Goal: Book appointment/travel/reservation

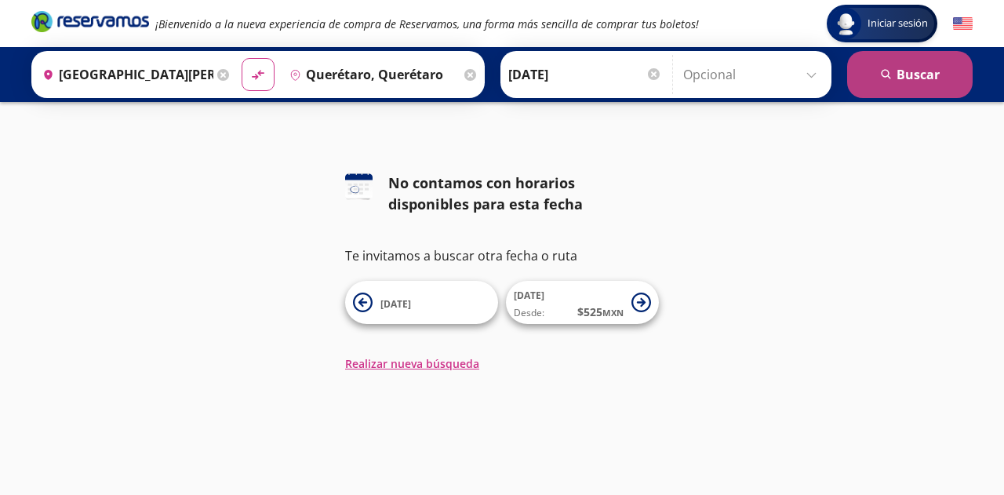
click at [893, 75] on button "search Buscar" at bounding box center [910, 74] width 126 height 47
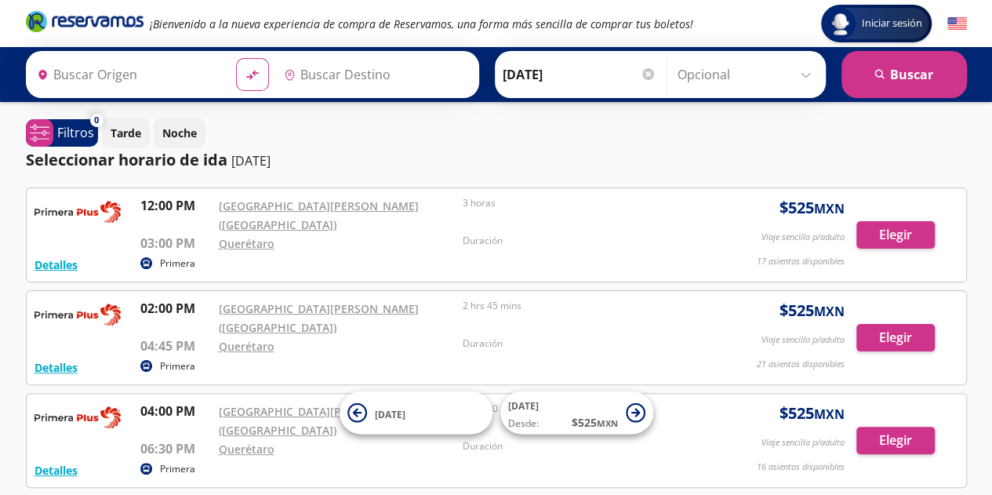
type input "Aeropuerto Felipe Ángeles (aifa) , México"
type input "Querétaro, Querétaro"
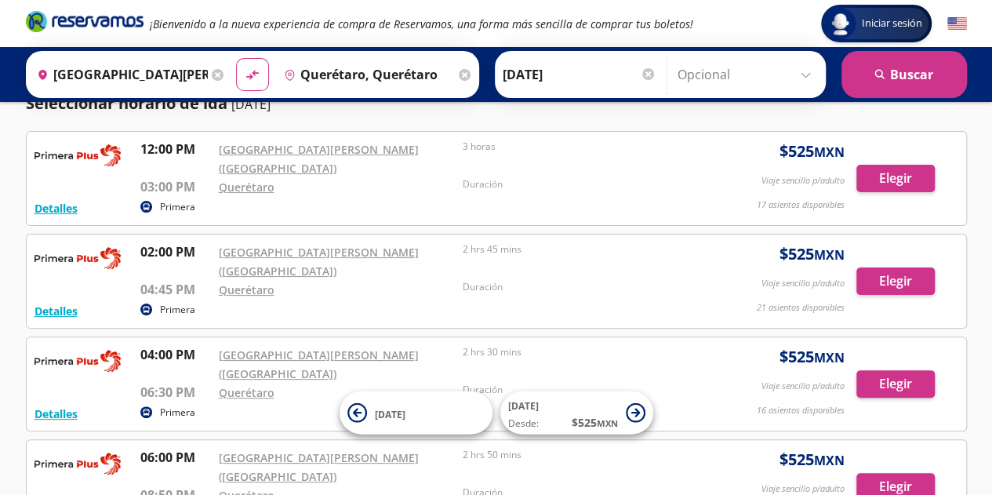
scroll to position [55, 0]
